Goal: Information Seeking & Learning: Find specific fact

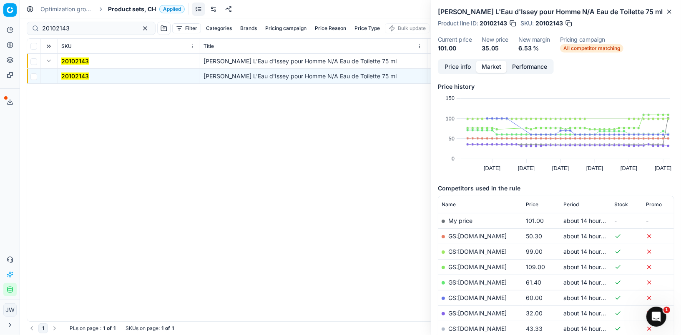
click at [10, 45] on icon at bounding box center [10, 45] width 7 height 7
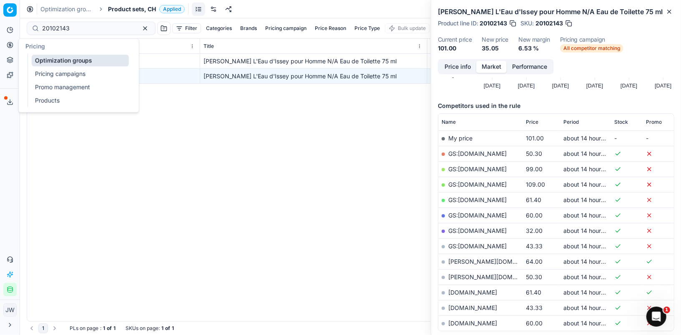
click at [47, 60] on link "Optimization groups" at bounding box center [80, 61] width 97 height 12
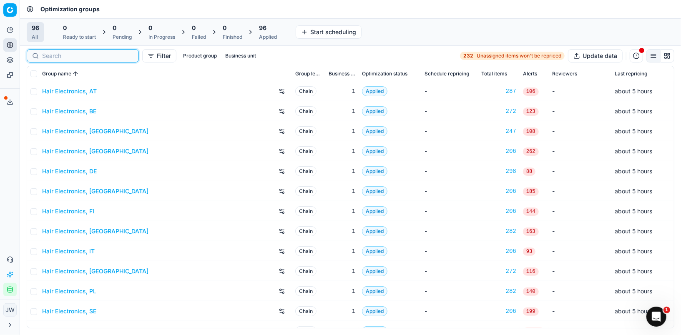
click at [51, 54] on input at bounding box center [87, 56] width 91 height 8
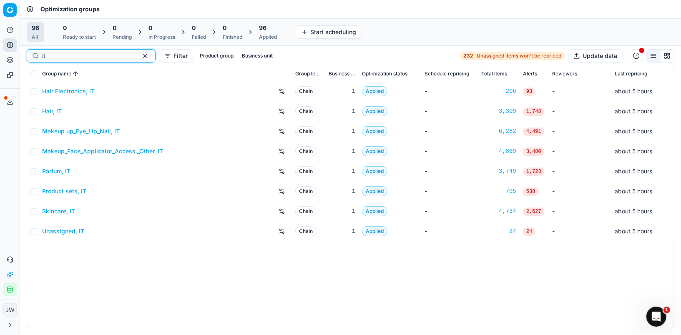
type input "it"
click at [60, 173] on link "Parfum, IT" at bounding box center [56, 171] width 28 height 8
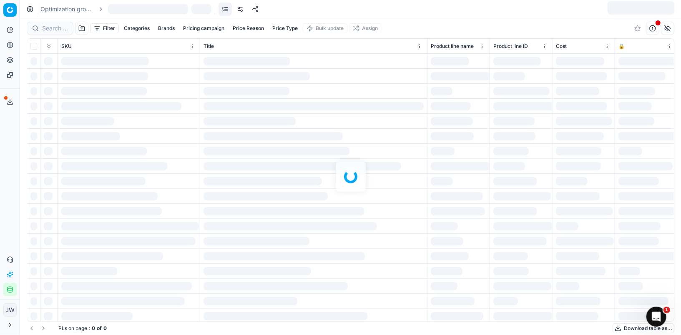
click at [53, 23] on div at bounding box center [350, 176] width 661 height 317
click at [58, 29] on div at bounding box center [350, 176] width 661 height 317
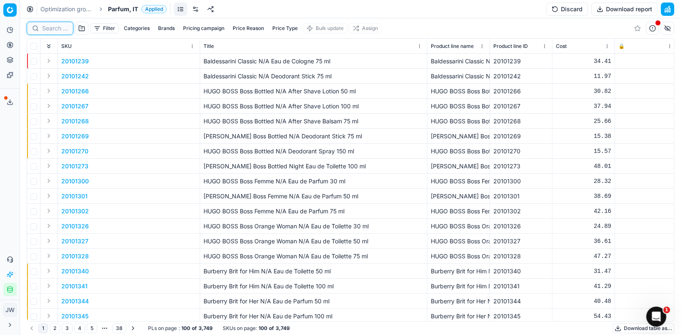
click at [58, 29] on input at bounding box center [55, 28] width 26 height 8
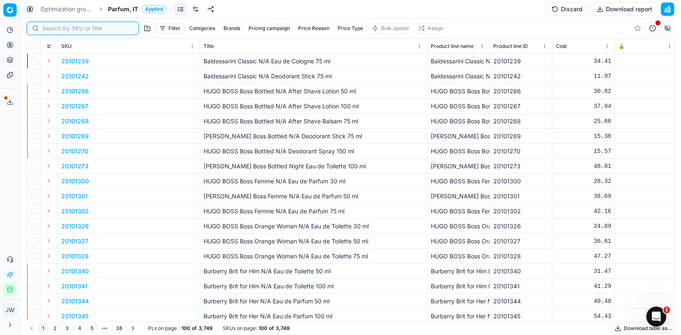
paste input "80076904-100"
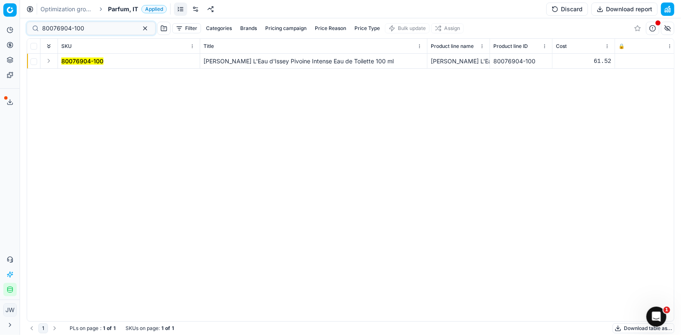
click at [48, 59] on button "Expand" at bounding box center [49, 61] width 10 height 10
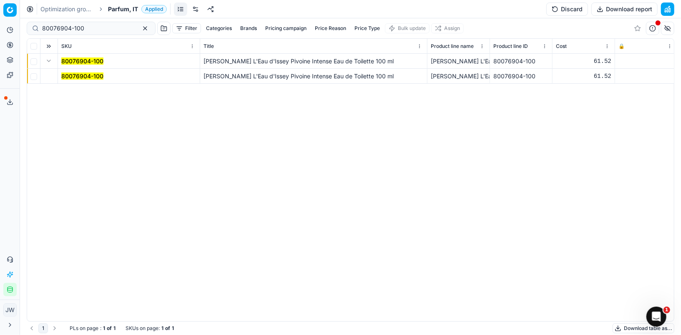
click at [74, 74] on mark "80076904-100" at bounding box center [82, 76] width 42 height 7
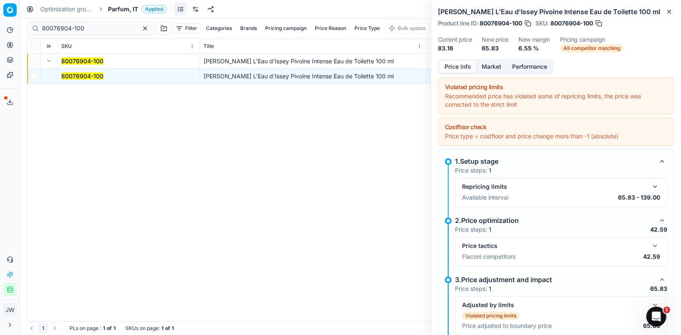
click at [655, 246] on button "button" at bounding box center [655, 246] width 10 height 10
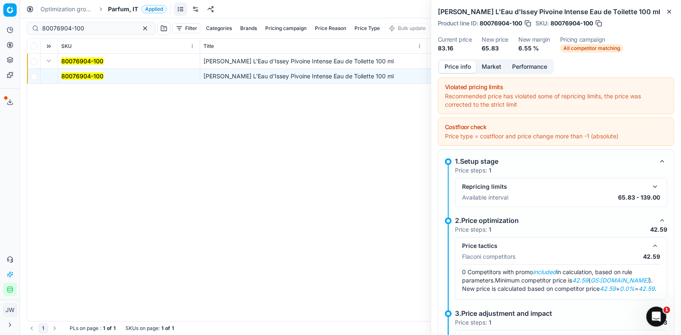
scroll to position [73, 0]
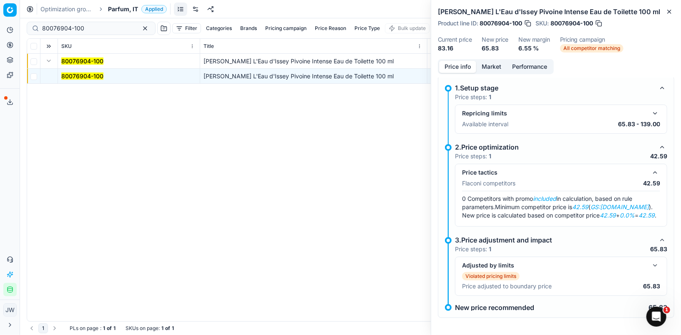
click at [487, 65] on button "Market" at bounding box center [491, 67] width 30 height 12
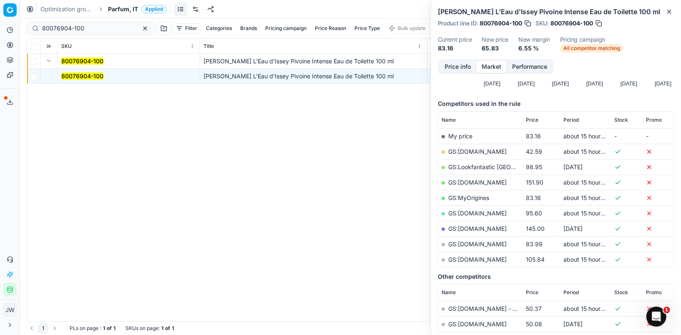
scroll to position [85, 0]
click at [477, 151] on link "GS:[DOMAIN_NAME]" at bounding box center [477, 151] width 58 height 7
drag, startPoint x: 95, startPoint y: 24, endPoint x: 5, endPoint y: 8, distance: 91.9
click at [5, 8] on div "Pricing platform Analytics Pricing Product portfolio Templates Export service 6…" at bounding box center [340, 167] width 681 height 335
paste input "80044189-100"
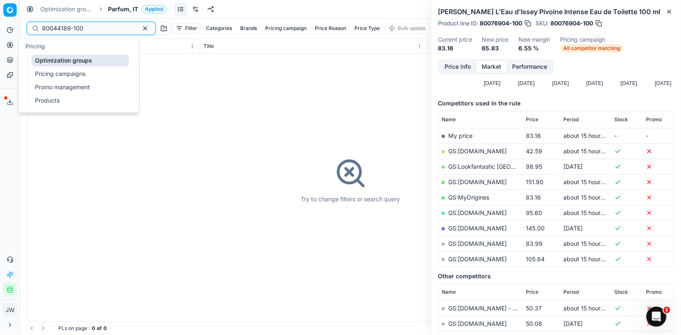
type input "80044189-100"
click at [13, 47] on icon at bounding box center [10, 45] width 7 height 7
click at [38, 57] on link "Optimization groups" at bounding box center [80, 61] width 97 height 12
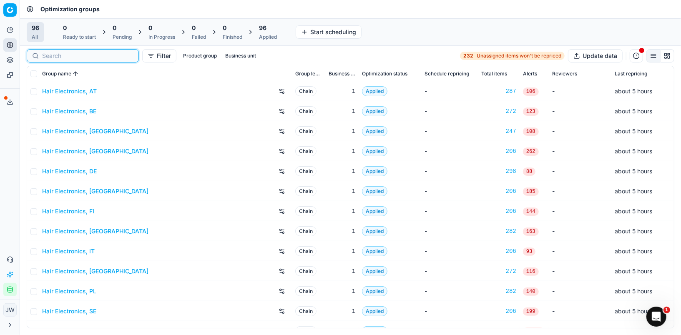
click at [55, 55] on input at bounding box center [87, 56] width 91 height 8
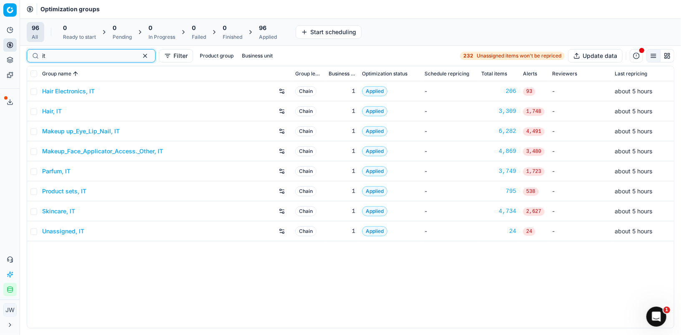
type input "it"
click at [61, 190] on link "Product sets, IT" at bounding box center [64, 191] width 44 height 8
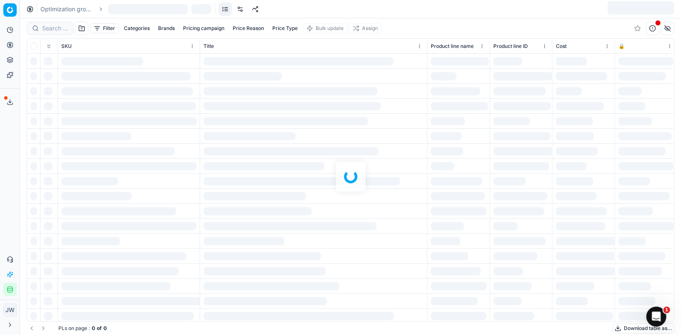
click at [50, 30] on div at bounding box center [350, 176] width 661 height 317
click at [50, 28] on div at bounding box center [350, 176] width 661 height 317
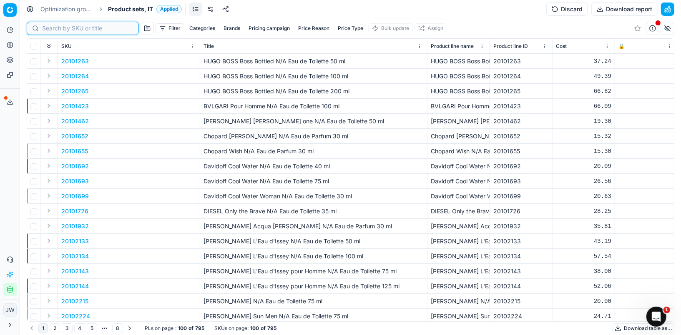
click at [50, 28] on input at bounding box center [87, 28] width 91 height 8
paste input "80044189-100"
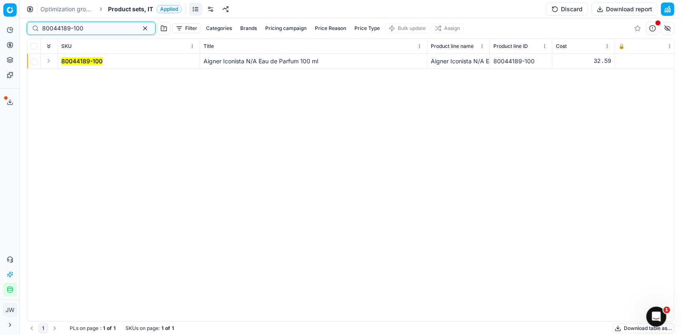
type input "80044189-100"
click at [50, 62] on button "Expand" at bounding box center [49, 61] width 10 height 10
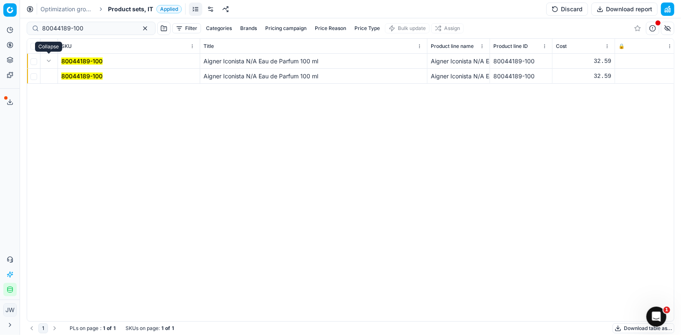
click at [62, 71] on td "80044189-100" at bounding box center [129, 76] width 142 height 15
click at [69, 73] on mark "80044189-100" at bounding box center [81, 76] width 41 height 7
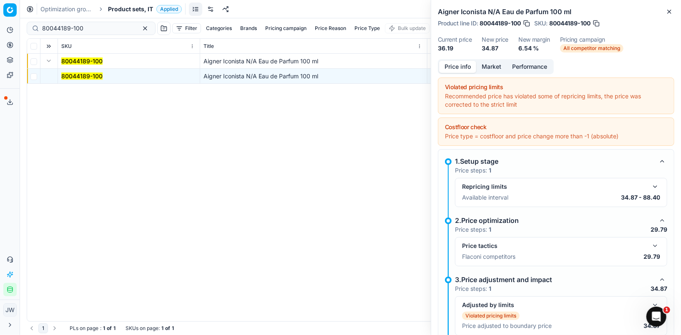
click at [658, 247] on button "button" at bounding box center [655, 246] width 10 height 10
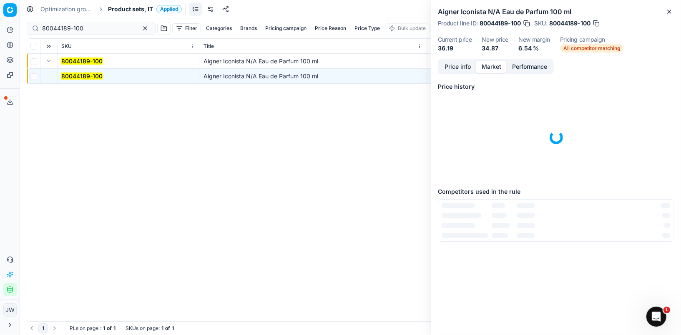
click at [492, 65] on button "Market" at bounding box center [491, 67] width 30 height 12
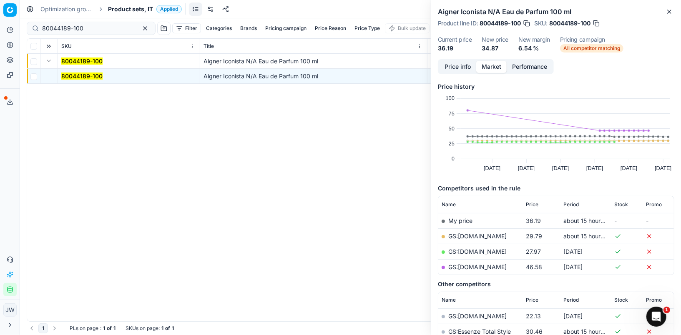
scroll to position [71, 0]
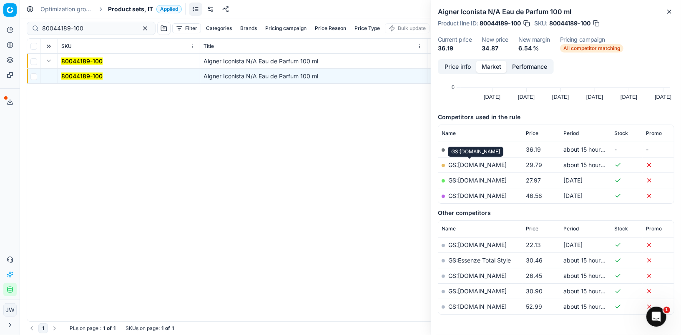
click at [468, 164] on link "GS:[DOMAIN_NAME]" at bounding box center [477, 164] width 58 height 7
